Goal: Use online tool/utility: Utilize a website feature to perform a specific function

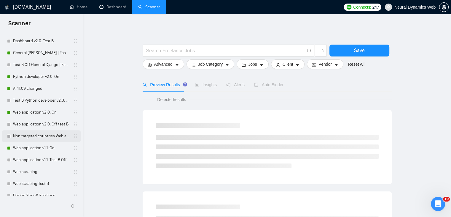
scroll to position [356, 0]
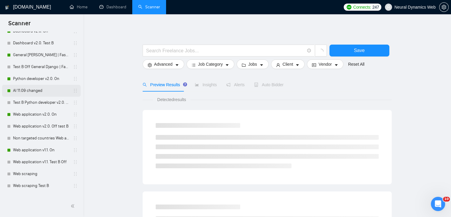
click at [34, 89] on link "AI 11.09 changed" at bounding box center [41, 91] width 56 height 12
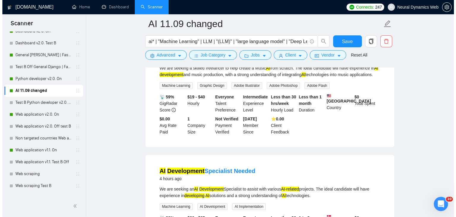
scroll to position [59, 0]
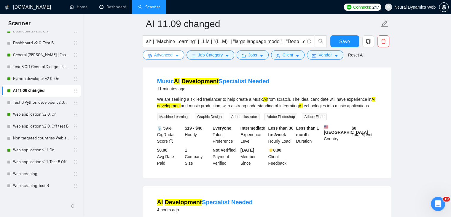
click at [157, 58] on span "Advanced" at bounding box center [163, 55] width 18 height 7
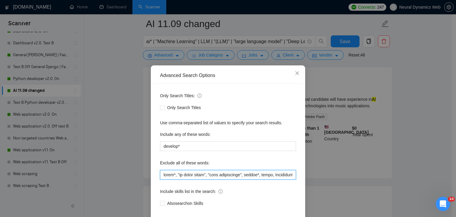
click at [160, 173] on input "text" at bounding box center [228, 174] width 136 height 9
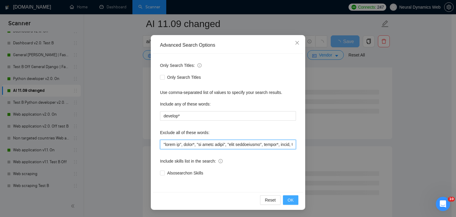
type input ""music ai", canva*, "ai voice agent", "pair programming", retell*, video, Inter…"
click at [290, 202] on span "OK" at bounding box center [291, 199] width 6 height 7
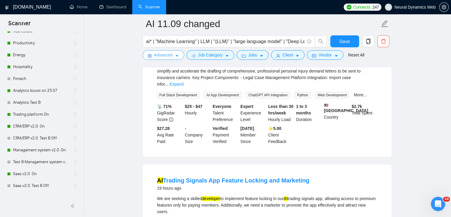
scroll to position [326, 0]
